Goal: Information Seeking & Learning: Learn about a topic

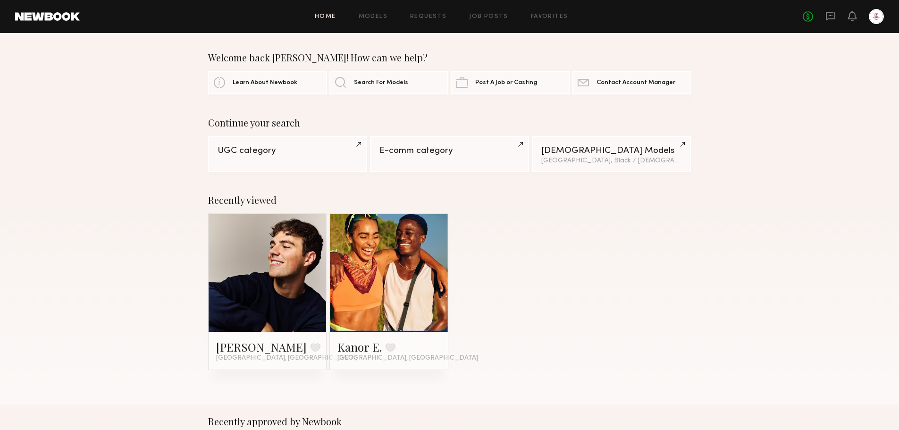
drag, startPoint x: 0, startPoint y: 0, endPoint x: 592, endPoint y: 288, distance: 657.8
click at [592, 288] on div "[PERSON_NAME] Favorite [GEOGRAPHIC_DATA], [GEOGRAPHIC_DATA] Kanor E. Favorite […" at bounding box center [449, 291] width 483 height 157
click at [385, 19] on link "Models" at bounding box center [373, 17] width 29 height 6
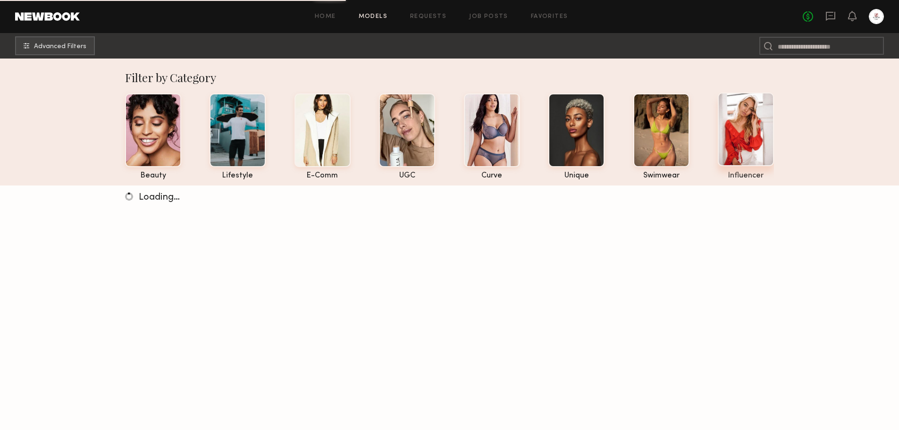
click at [755, 140] on div at bounding box center [746, 130] width 56 height 74
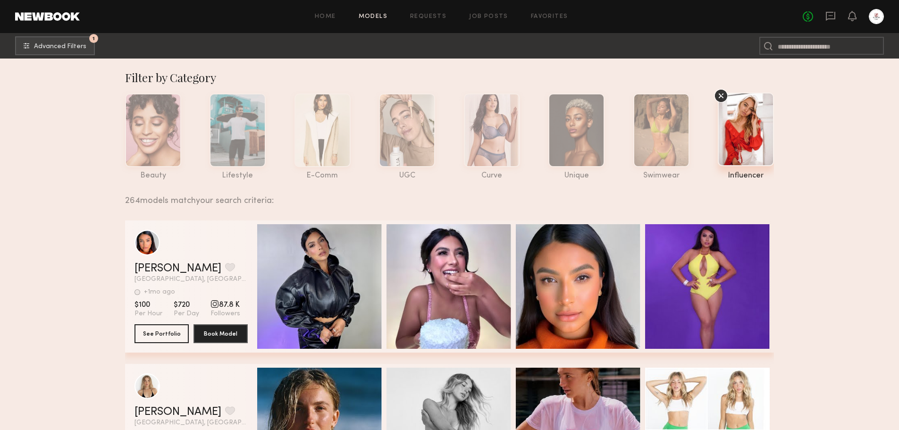
click at [752, 117] on div at bounding box center [746, 130] width 56 height 74
click at [41, 34] on nb-browse-subheader "1 Advanced Filters 1" at bounding box center [449, 45] width 899 height 25
click at [59, 51] on button "1 Advanced Filters" at bounding box center [55, 45] width 80 height 19
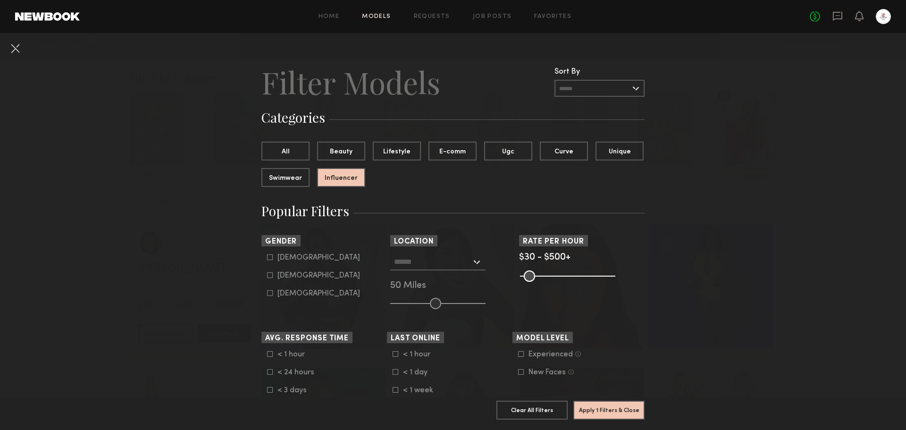
click at [281, 259] on div "[DEMOGRAPHIC_DATA]" at bounding box center [319, 258] width 83 height 6
type input "*"
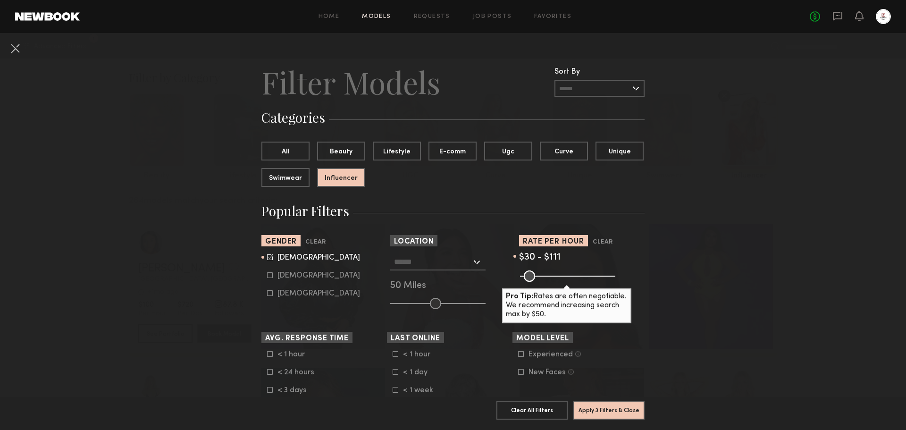
drag, startPoint x: 608, startPoint y: 279, endPoint x: 537, endPoint y: 287, distance: 71.8
type input "***"
click at [537, 282] on input "range" at bounding box center [567, 276] width 95 height 11
click at [613, 402] on button "Apply 3 Filters & Close" at bounding box center [609, 409] width 71 height 19
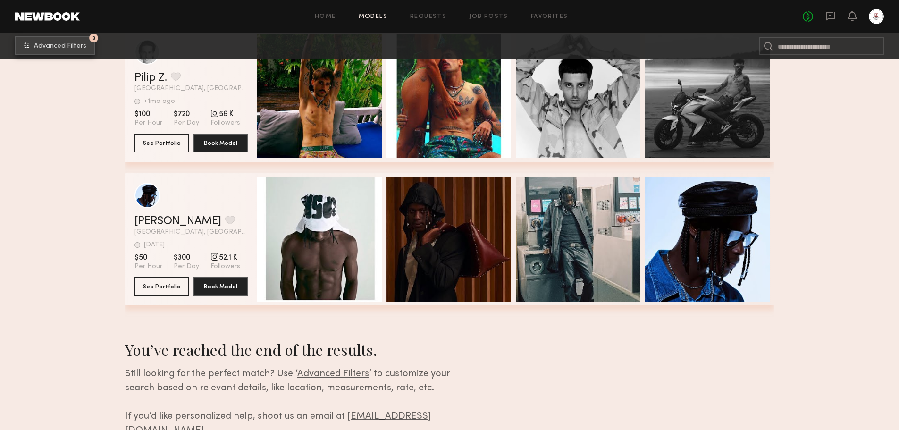
scroll to position [804, 0]
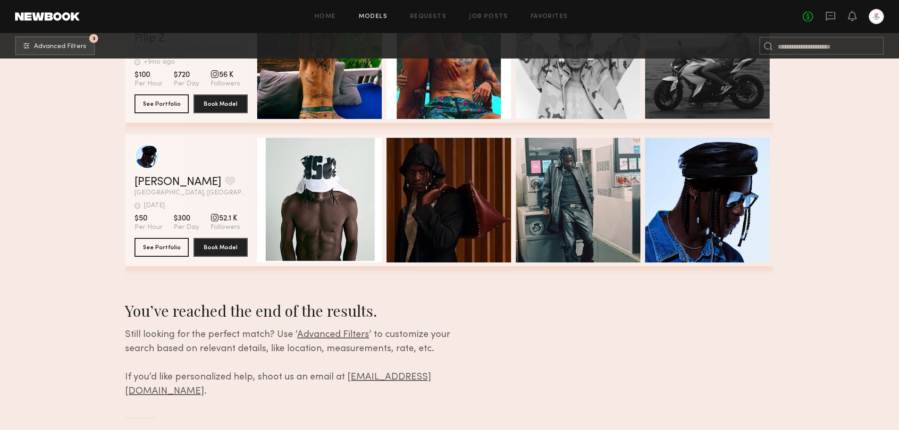
click at [213, 222] on div "grid" at bounding box center [215, 217] width 8 height 8
click at [211, 222] on div "grid" at bounding box center [215, 217] width 8 height 8
click at [175, 244] on button "See Portfolio" at bounding box center [162, 246] width 54 height 19
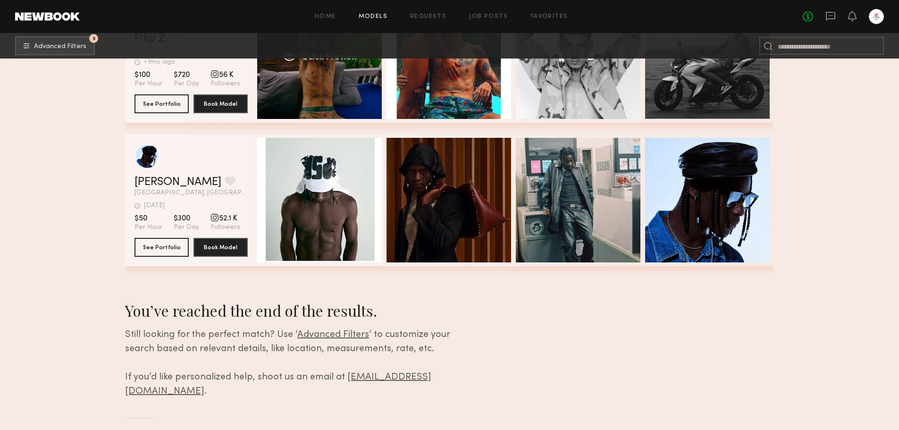
drag, startPoint x: 175, startPoint y: 244, endPoint x: 372, endPoint y: 121, distance: 232.4
click at [372, 119] on div "Quick Preview" at bounding box center [319, 56] width 125 height 125
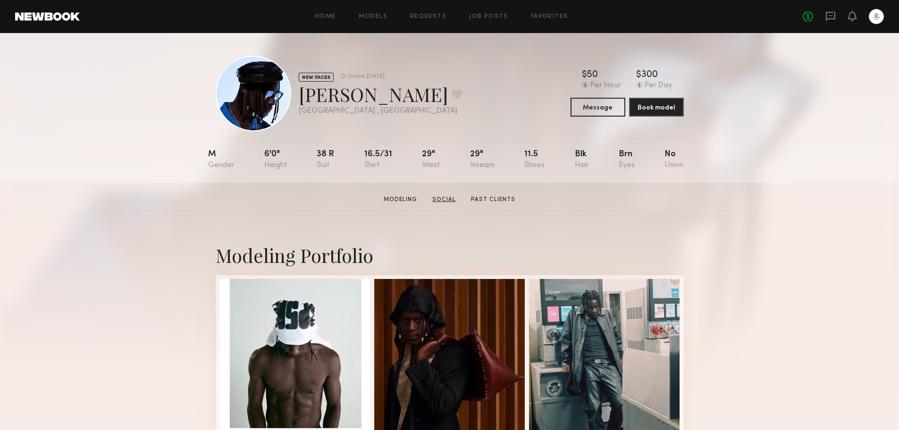
click at [441, 204] on link "Social" at bounding box center [444, 199] width 31 height 8
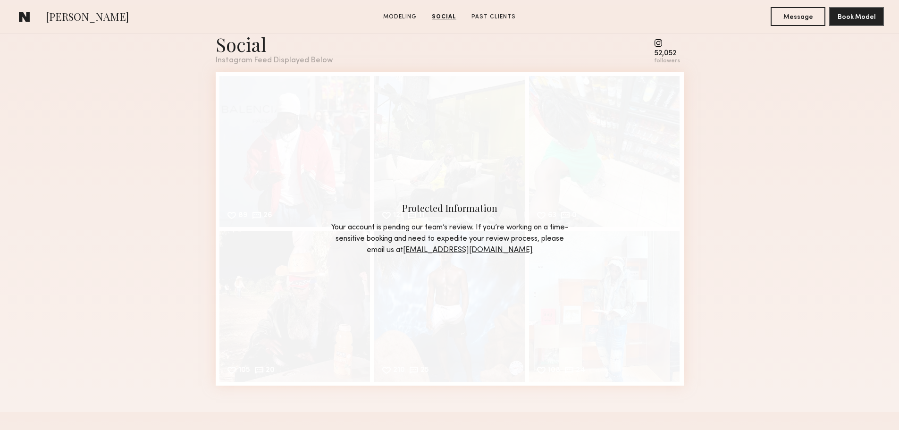
scroll to position [1039, 0]
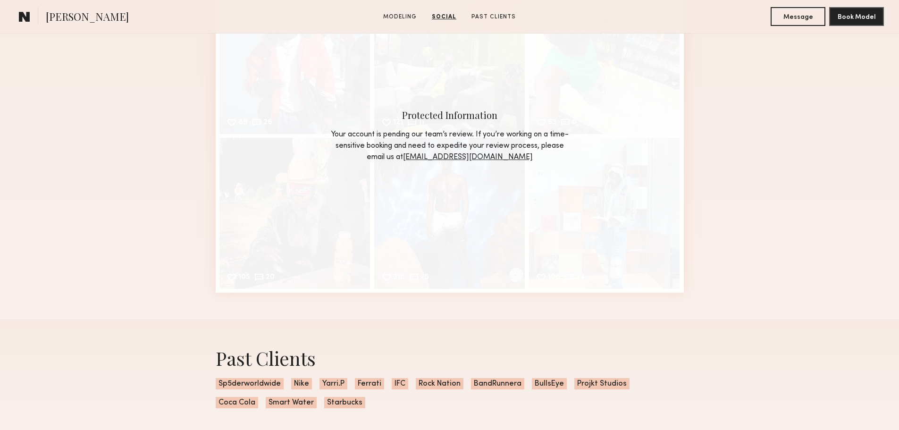
click at [509, 160] on link "HQ@newbookmodels.com" at bounding box center [468, 157] width 130 height 8
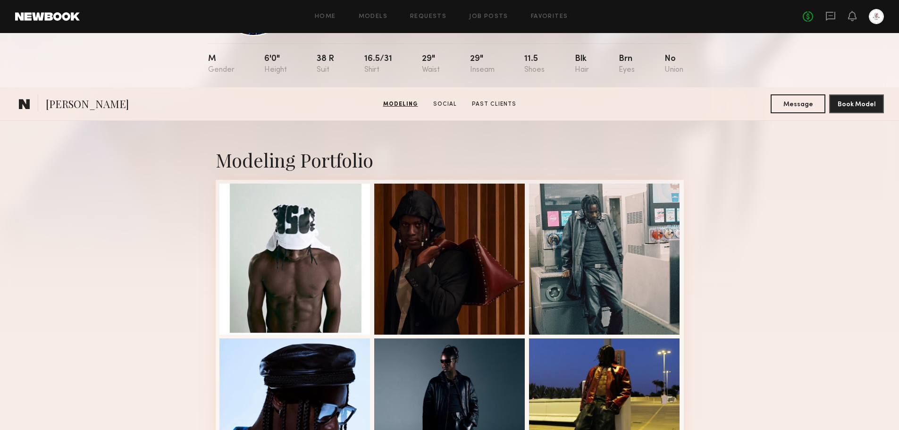
scroll to position [95, 0]
